Goal: Task Accomplishment & Management: Manage account settings

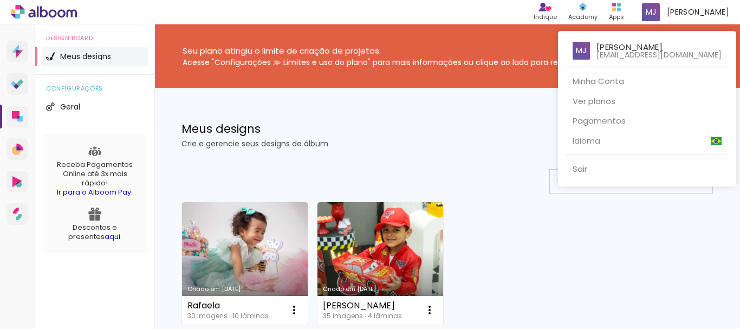
click at [373, 119] on div at bounding box center [370, 164] width 740 height 329
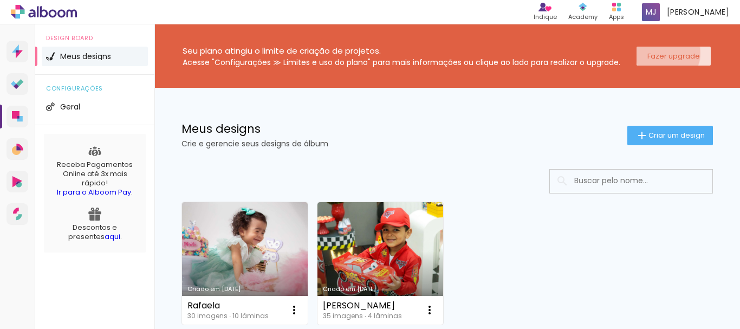
click at [0, 0] on slot "Fazer upgrade" at bounding box center [0, 0] width 0 height 0
